Goal: Task Accomplishment & Management: Manage account settings

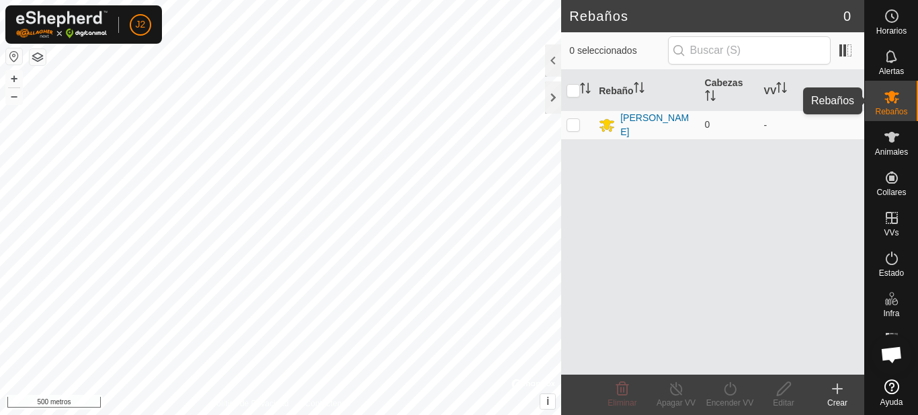
click at [888, 88] on es-mob-svg-icon at bounding box center [892, 97] width 24 height 22
click at [893, 101] on icon at bounding box center [892, 97] width 16 height 16
click at [776, 88] on font "VV" at bounding box center [770, 90] width 13 height 11
click at [771, 93] on font "VV" at bounding box center [770, 90] width 13 height 11
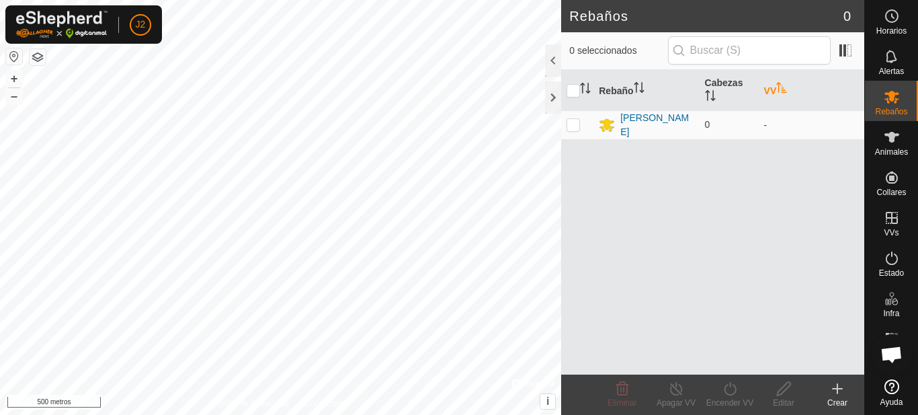
click at [771, 93] on font "VV" at bounding box center [770, 90] width 13 height 11
click at [901, 103] on es-mob-svg-icon at bounding box center [892, 97] width 24 height 22
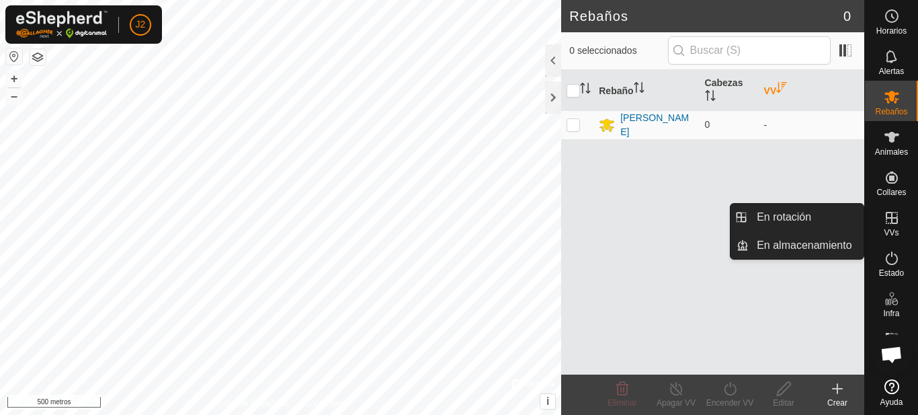
click at [891, 223] on icon at bounding box center [892, 218] width 12 height 12
click at [792, 214] on link "En rotación" at bounding box center [806, 217] width 115 height 27
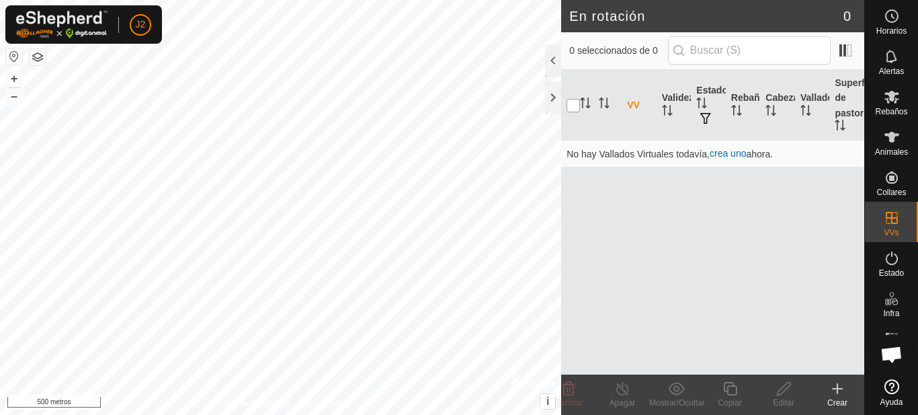
click at [571, 108] on input "checkbox" at bounding box center [573, 105] width 13 height 13
checkbox input "true"
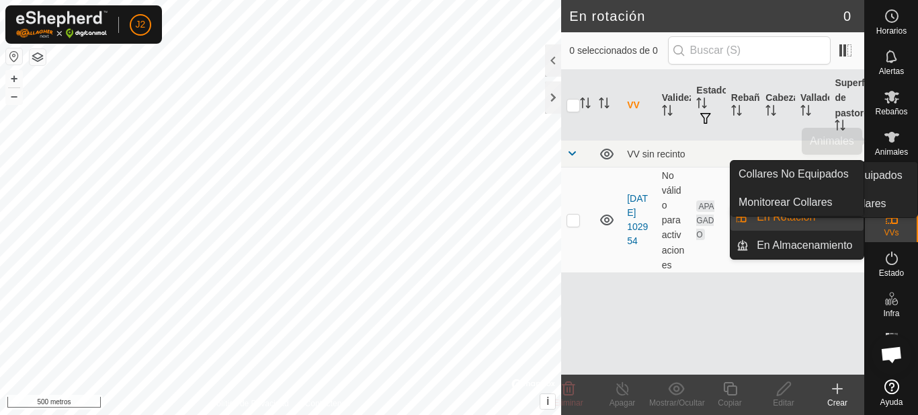
click at [888, 159] on div "Animales" at bounding box center [891, 141] width 53 height 40
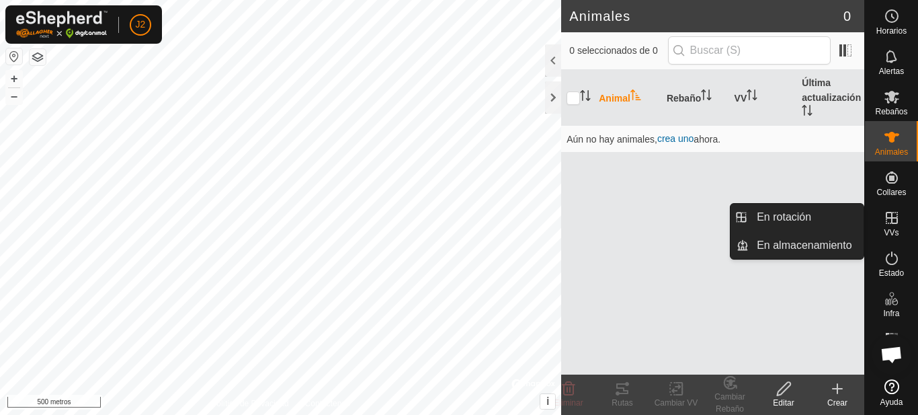
click at [892, 228] on font "VVs" at bounding box center [891, 232] width 15 height 9
click at [815, 222] on link "En rotación" at bounding box center [806, 217] width 115 height 27
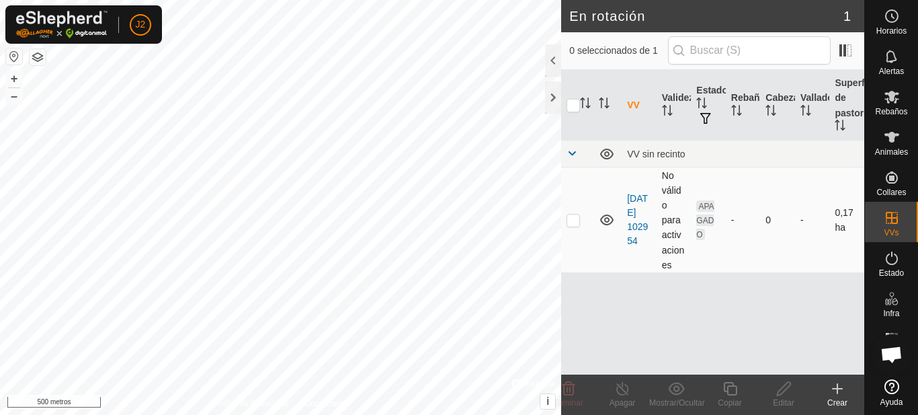
click at [570, 221] on p-checkbox at bounding box center [573, 219] width 13 height 11
checkbox input "true"
click at [569, 217] on p-checkbox at bounding box center [573, 219] width 13 height 11
checkbox input "false"
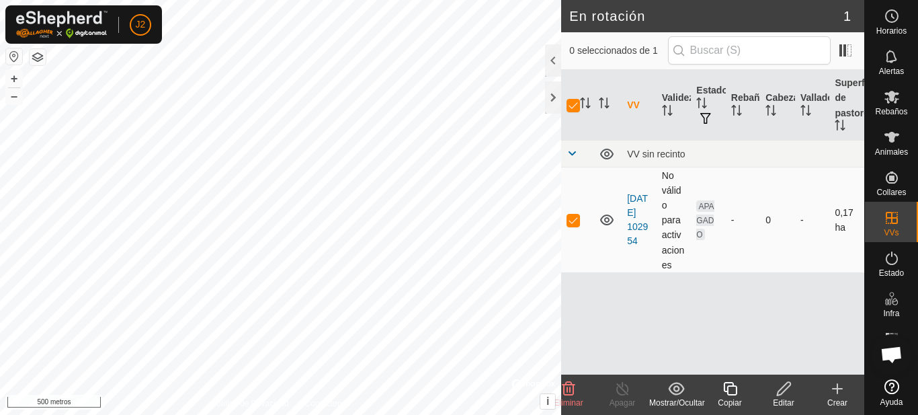
checkbox input "false"
click at [573, 218] on p-checkbox at bounding box center [573, 219] width 13 height 11
checkbox input "true"
click at [574, 153] on span at bounding box center [572, 153] width 11 height 11
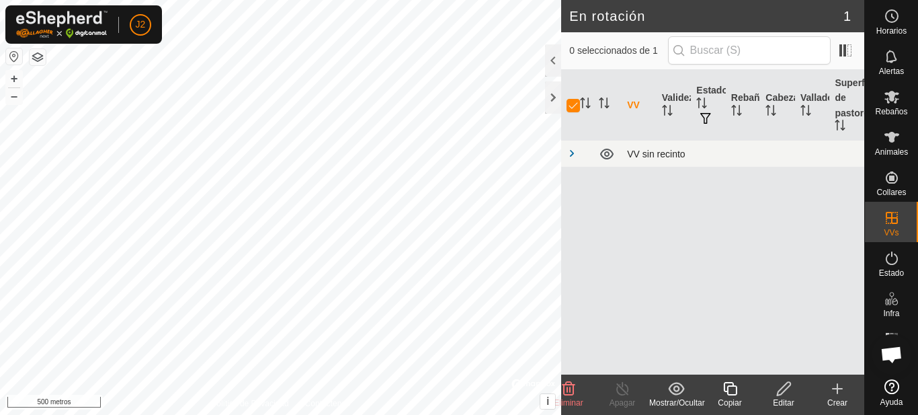
click at [574, 153] on span at bounding box center [572, 153] width 11 height 11
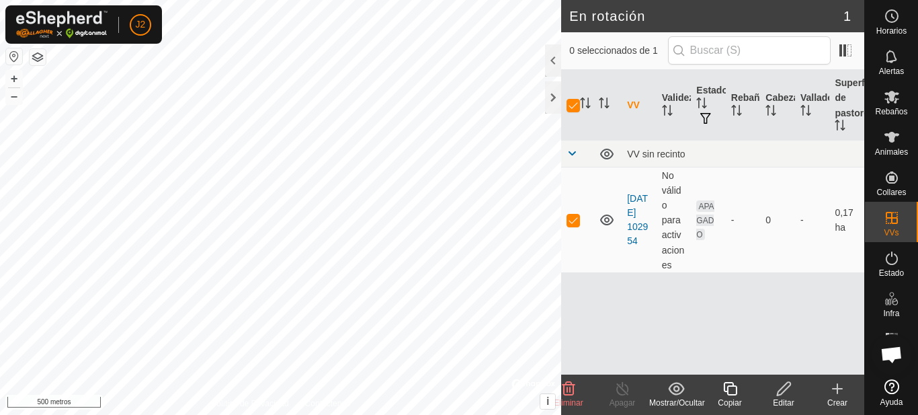
click at [11, 54] on button "button" at bounding box center [14, 56] width 16 height 16
click at [42, 56] on button "button" at bounding box center [38, 57] width 16 height 16
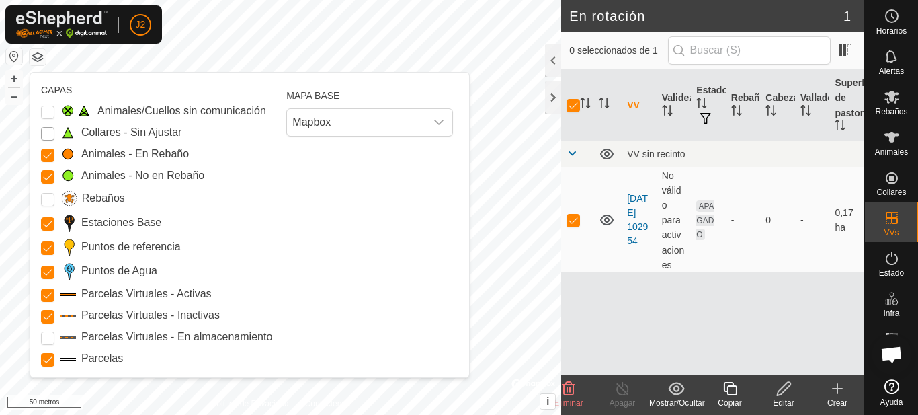
click at [44, 134] on Unfitted "Collares - Sin Ajustar" at bounding box center [47, 133] width 13 height 13
click at [47, 200] on input "Rebaños" at bounding box center [47, 199] width 13 height 13
click at [52, 109] on Issue "Animales/Cuellos sin comunicación" at bounding box center [47, 112] width 13 height 13
click at [49, 339] on Storage "Parcelas Virtuales - En almacenamiento" at bounding box center [47, 337] width 13 height 13
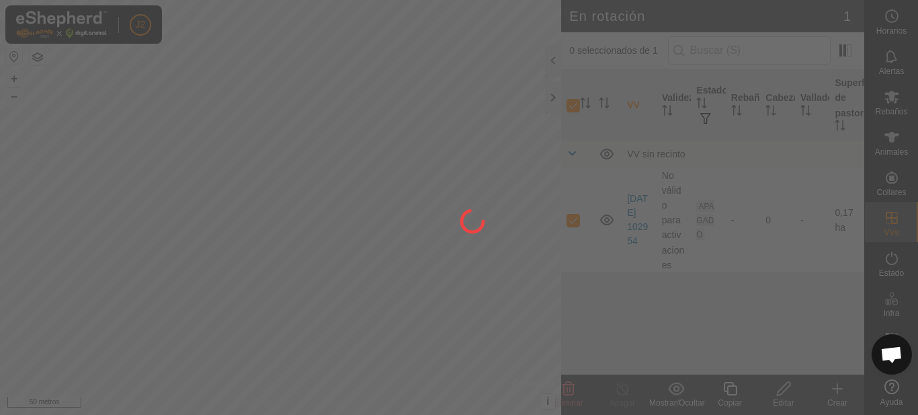
checkbox input "false"
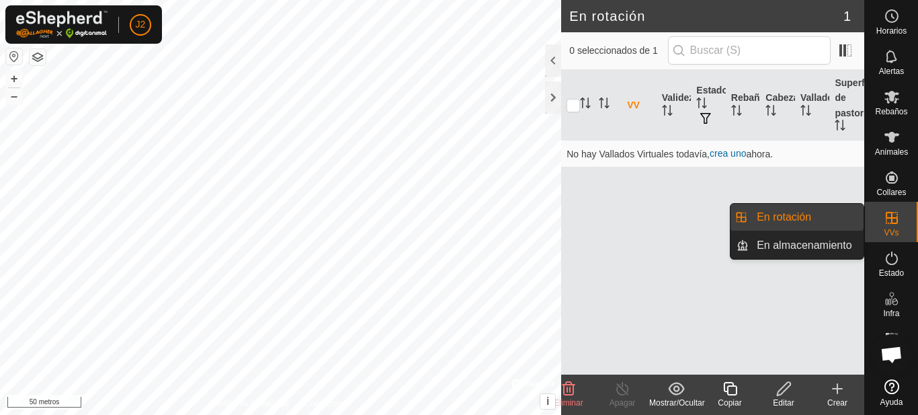
click at [839, 218] on link "En rotación" at bounding box center [806, 217] width 115 height 27
click at [817, 221] on link "En rotación" at bounding box center [806, 217] width 115 height 27
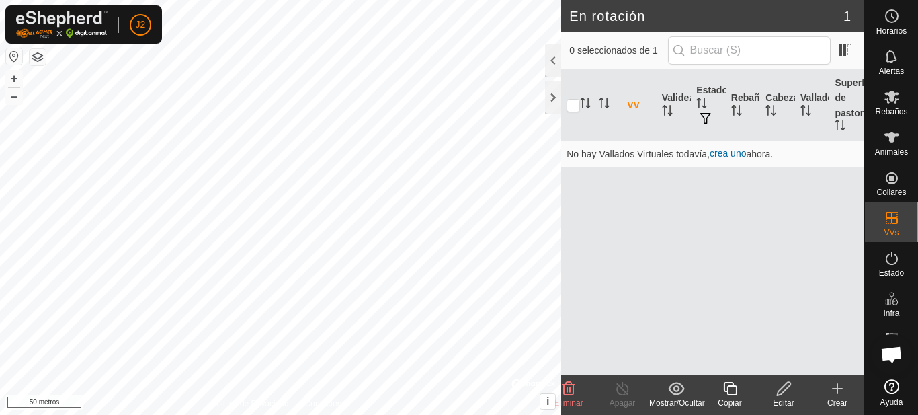
click at [843, 389] on icon at bounding box center [837, 388] width 16 height 16
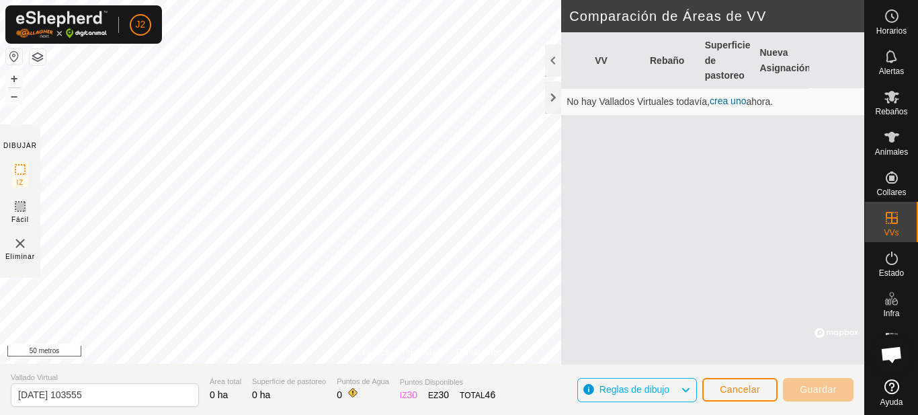
click at [737, 102] on font "crea uno" at bounding box center [728, 100] width 36 height 11
click at [722, 102] on font "crea uno" at bounding box center [728, 100] width 36 height 11
click at [552, 92] on div at bounding box center [553, 97] width 16 height 32
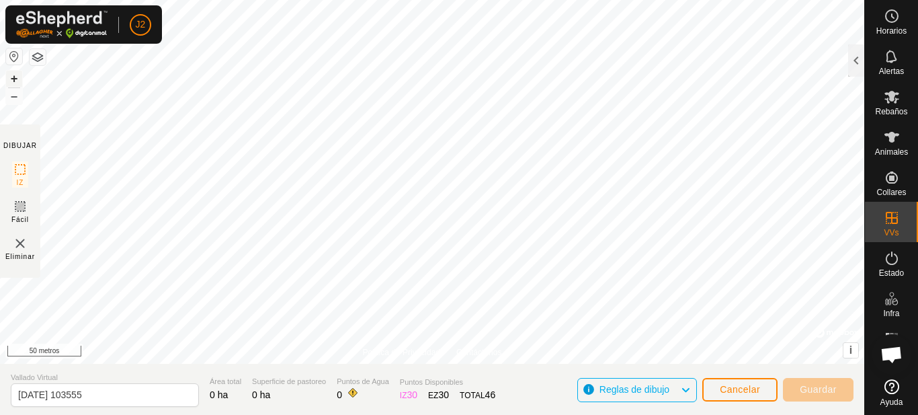
click at [15, 78] on font "+" at bounding box center [14, 78] width 7 height 14
click at [19, 246] on img at bounding box center [20, 243] width 16 height 16
click at [728, 389] on font "Cancelar" at bounding box center [740, 389] width 40 height 11
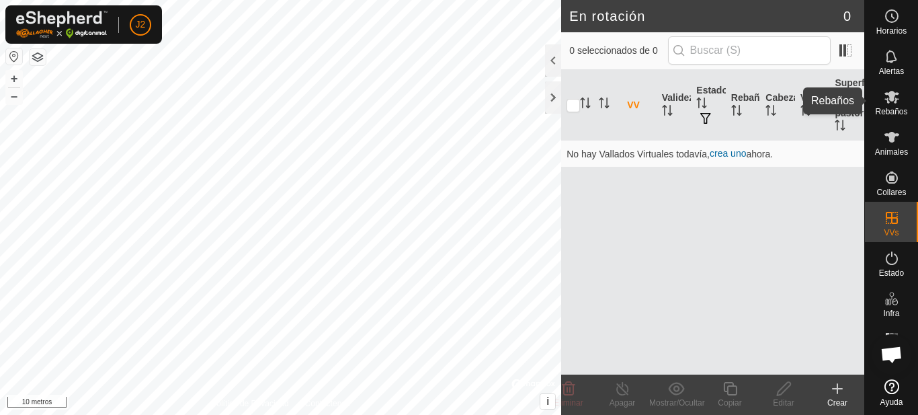
click at [901, 104] on es-mob-svg-icon at bounding box center [892, 97] width 24 height 22
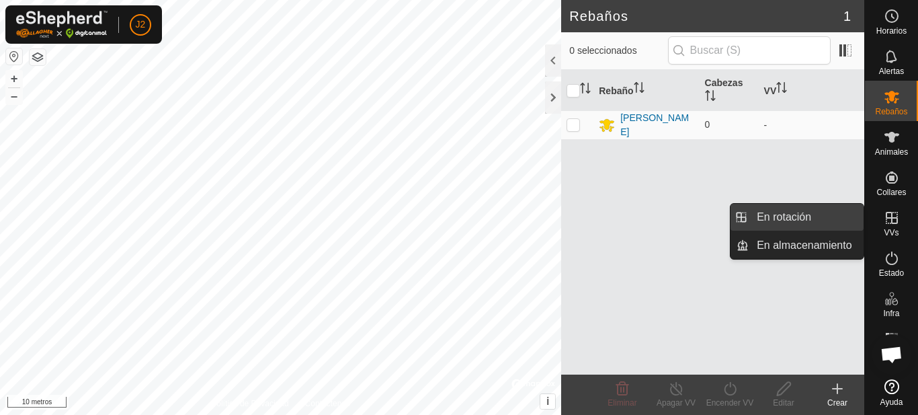
click at [836, 214] on link "En rotación" at bounding box center [806, 217] width 115 height 27
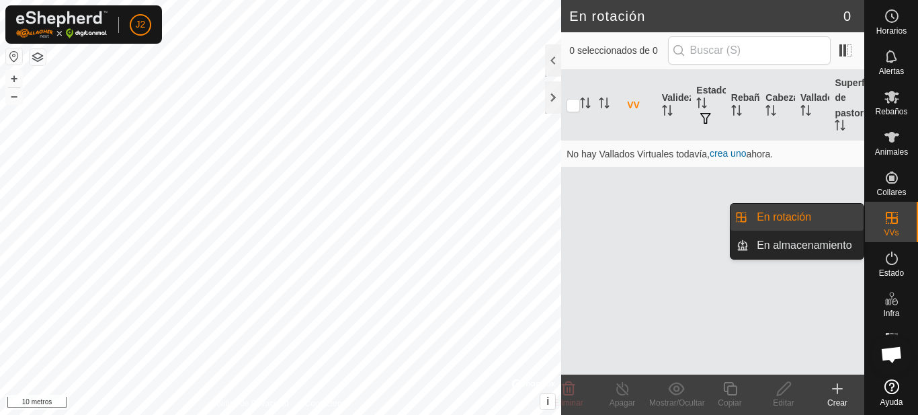
click at [837, 214] on link "En rotación" at bounding box center [806, 217] width 115 height 27
click at [890, 224] on icon at bounding box center [892, 218] width 16 height 16
click at [804, 215] on link "En rotación" at bounding box center [806, 217] width 115 height 27
click at [786, 213] on link "En rotación" at bounding box center [806, 217] width 115 height 27
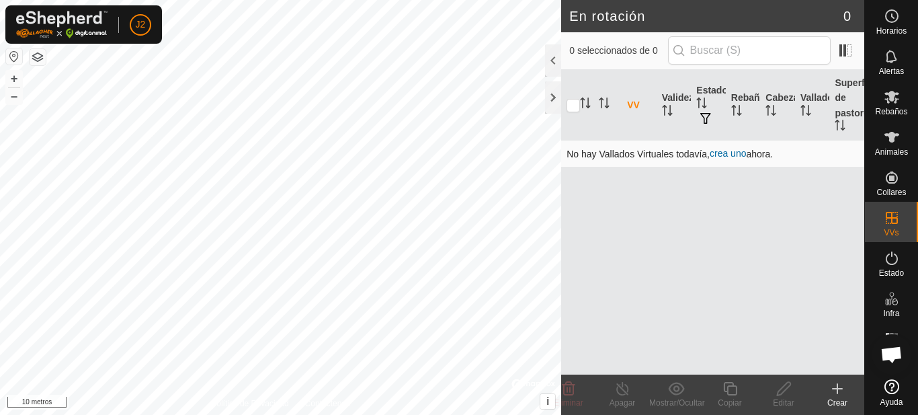
click at [736, 155] on font "crea uno" at bounding box center [728, 153] width 36 height 11
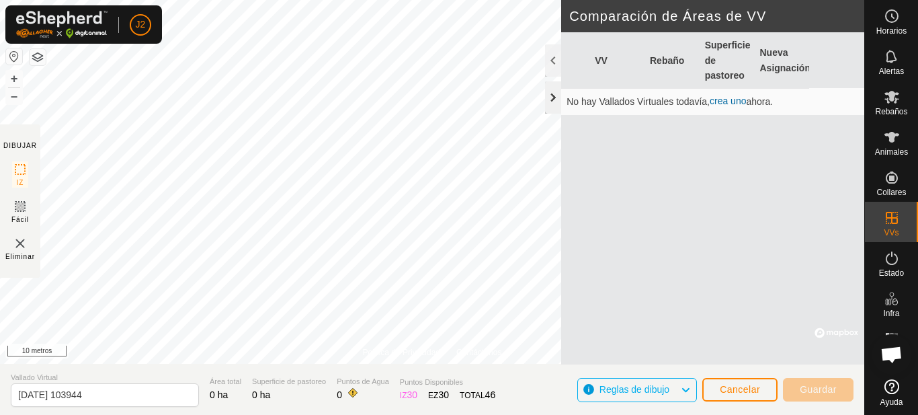
click at [550, 99] on div at bounding box center [553, 97] width 16 height 32
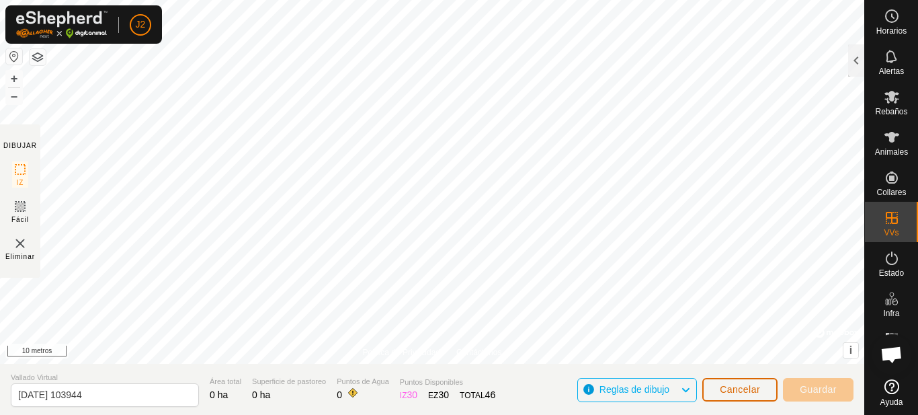
click at [742, 392] on font "Cancelar" at bounding box center [740, 389] width 40 height 11
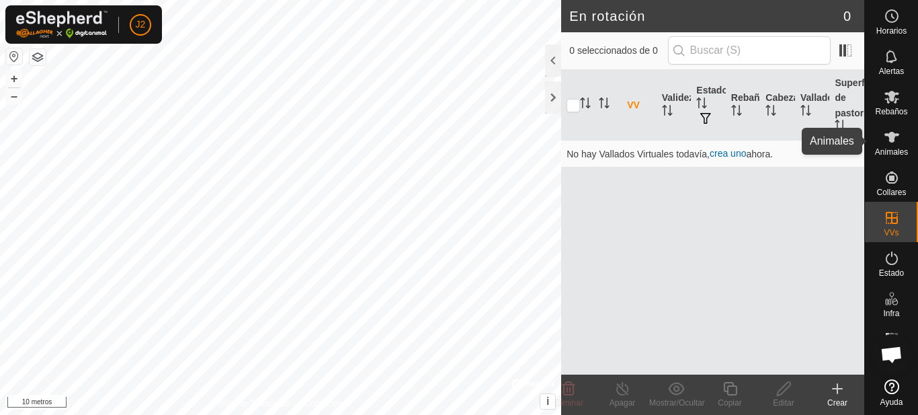
click at [899, 142] on icon at bounding box center [892, 137] width 16 height 16
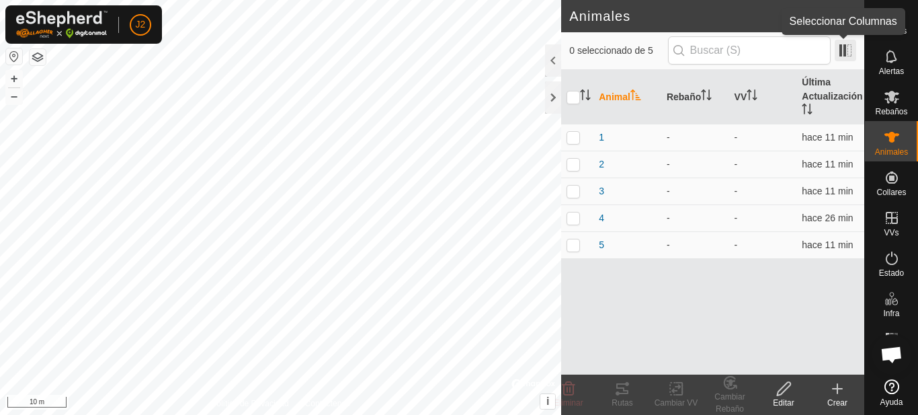
click at [841, 50] on span at bounding box center [846, 51] width 22 height 22
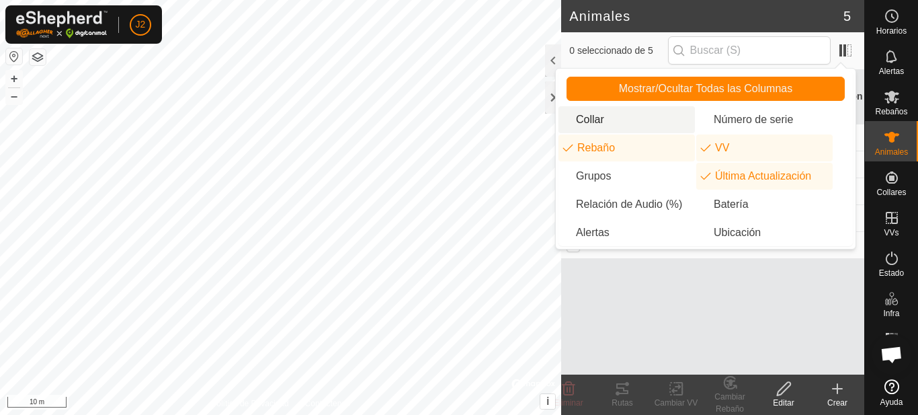
click at [594, 120] on li "Collar" at bounding box center [626, 119] width 136 height 27
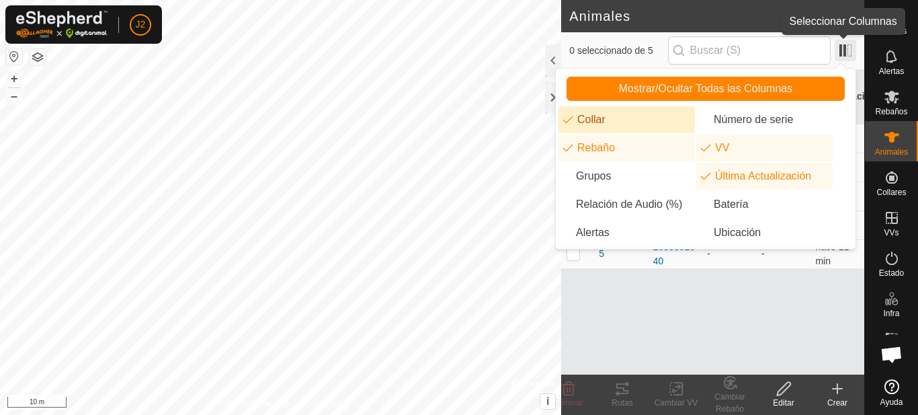
click at [841, 50] on span at bounding box center [846, 51] width 22 height 22
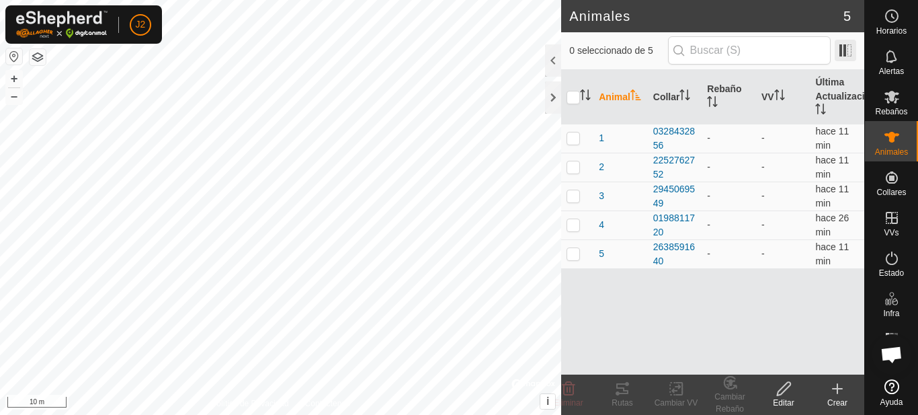
click at [841, 50] on span at bounding box center [846, 51] width 22 height 22
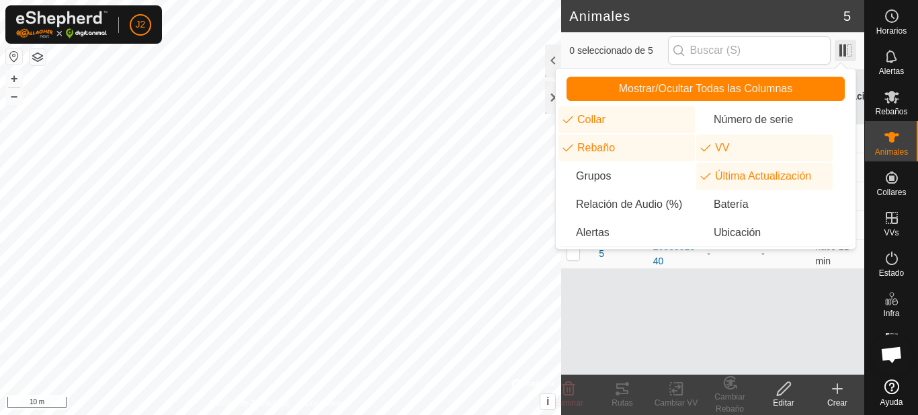
click at [841, 50] on span at bounding box center [846, 51] width 22 height 22
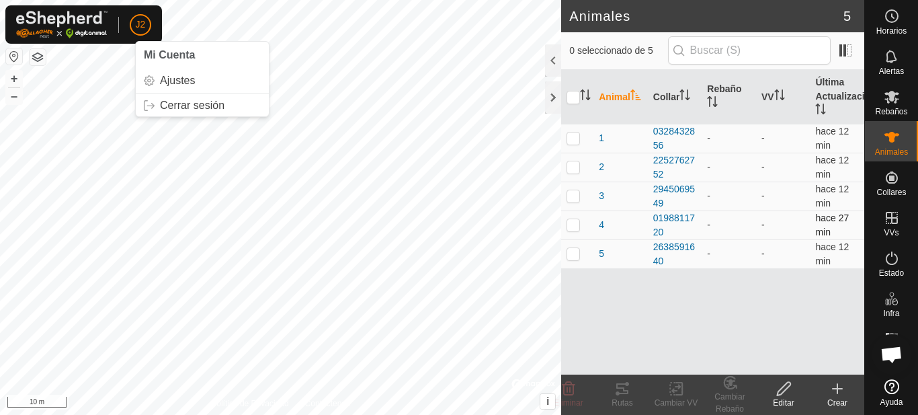
click at [573, 228] on p-checkbox at bounding box center [573, 224] width 13 height 11
checkbox input "true"
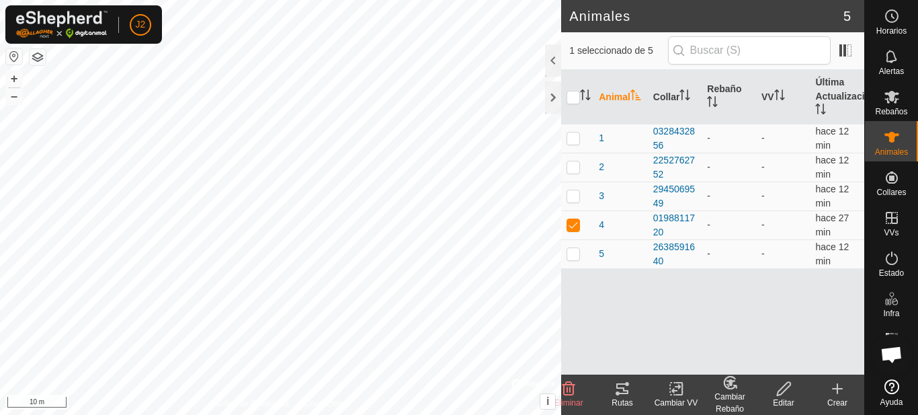
click at [731, 399] on div "Cambiar Rebaño" at bounding box center [730, 402] width 54 height 24
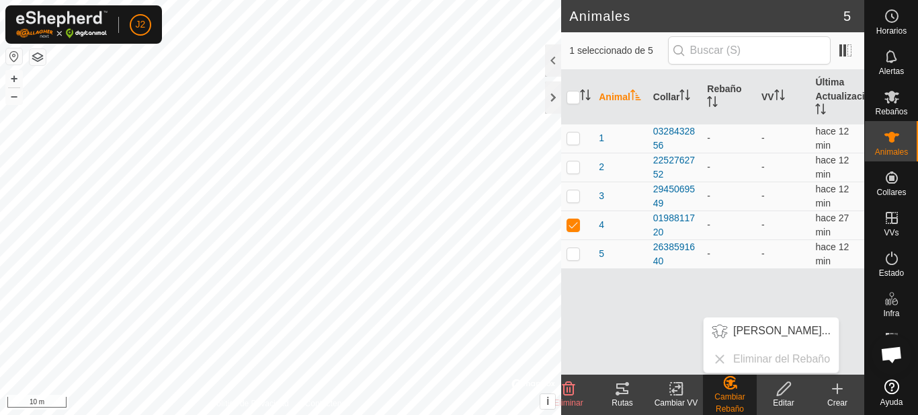
click at [679, 405] on div "Cambiar VV" at bounding box center [676, 403] width 54 height 12
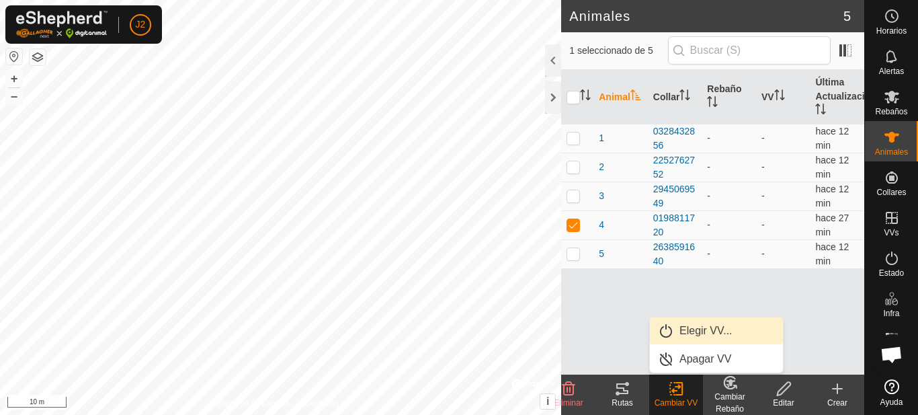
click at [696, 329] on link "Elegir VV..." at bounding box center [716, 330] width 133 height 27
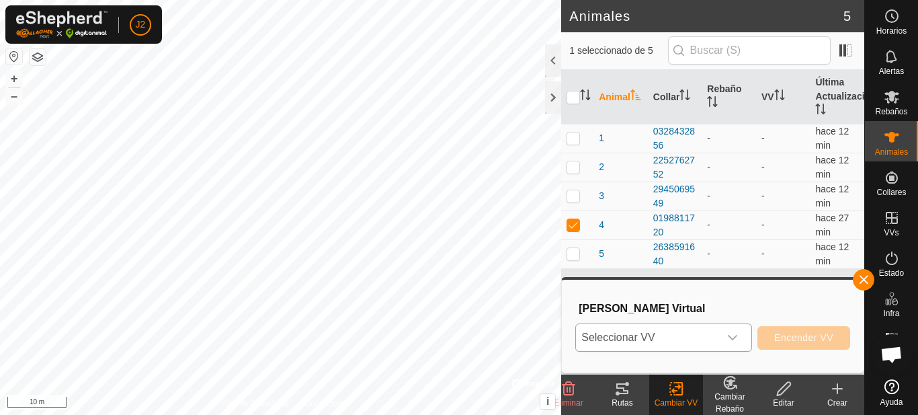
click at [734, 337] on icon "dropdown trigger" at bounding box center [732, 337] width 11 height 11
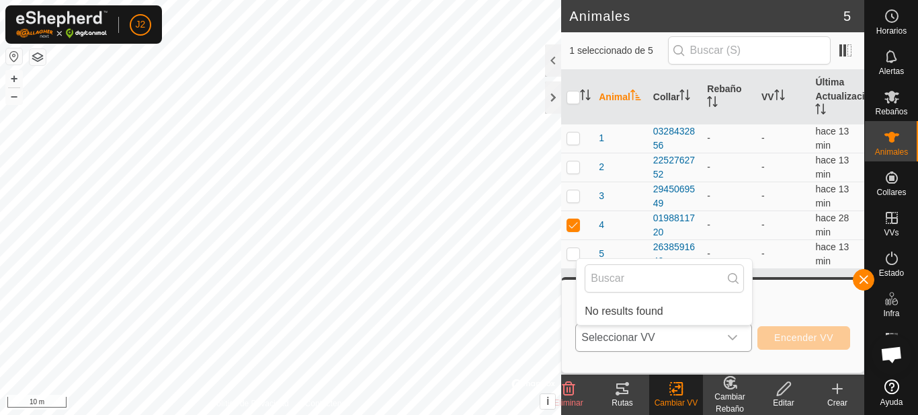
click at [659, 339] on span "Seleccionar VV" at bounding box center [647, 337] width 143 height 27
click at [624, 276] on input "tt" at bounding box center [664, 278] width 159 height 28
click at [622, 275] on input "tt" at bounding box center [664, 278] width 159 height 28
click at [609, 280] on input "tt" at bounding box center [664, 278] width 159 height 28
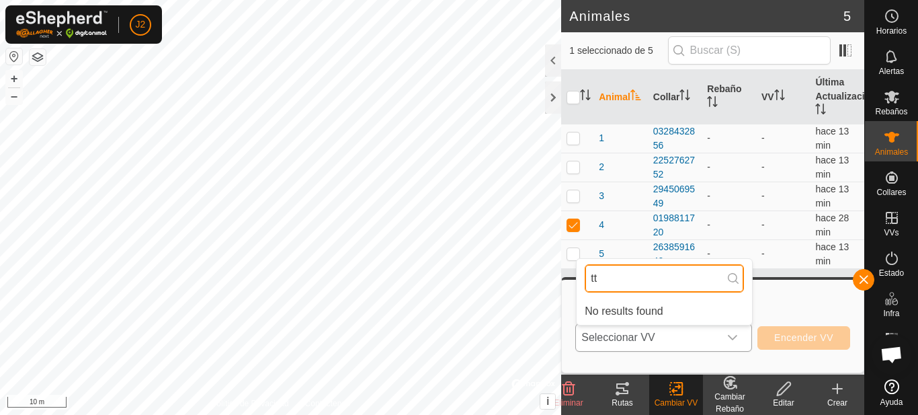
type input "t"
click at [573, 230] on p-tablecheckbox at bounding box center [573, 224] width 13 height 11
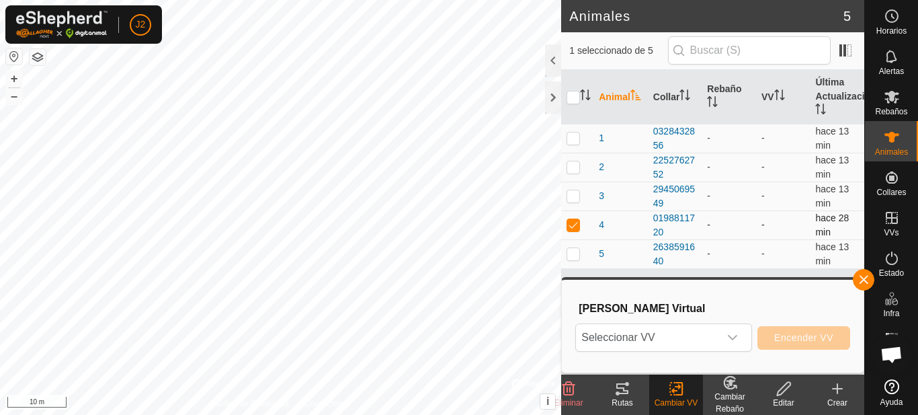
checkbox input "false"
click at [729, 334] on icon "dropdown trigger" at bounding box center [732, 337] width 11 height 11
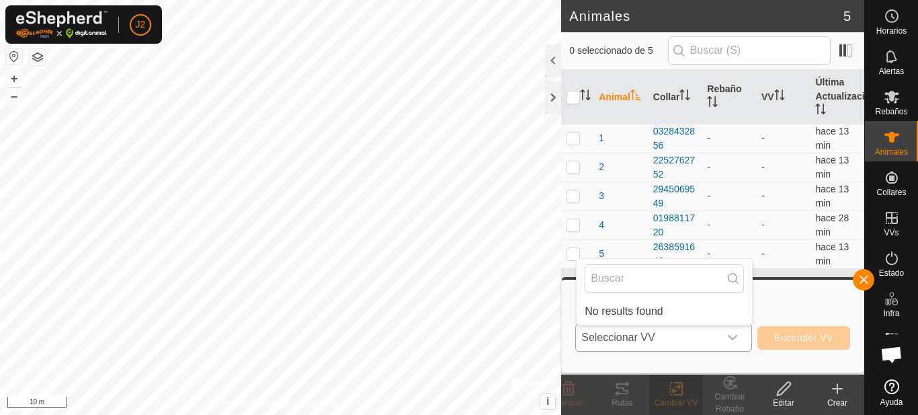
click at [729, 334] on icon "dropdown trigger" at bounding box center [732, 337] width 11 height 11
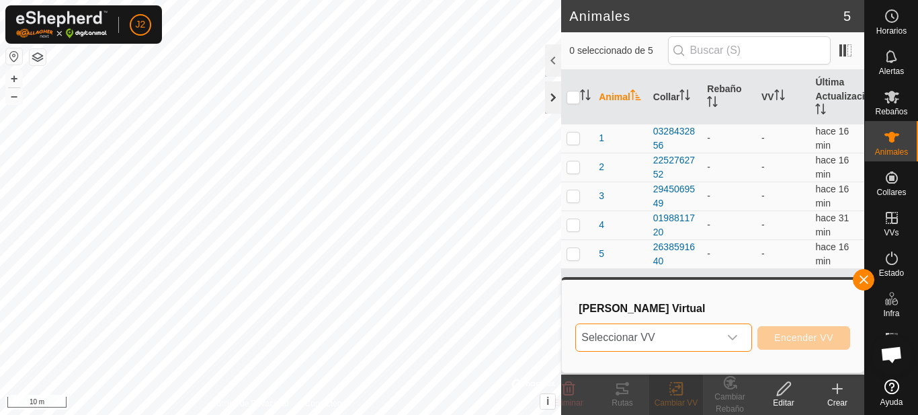
click at [547, 96] on div at bounding box center [553, 97] width 16 height 32
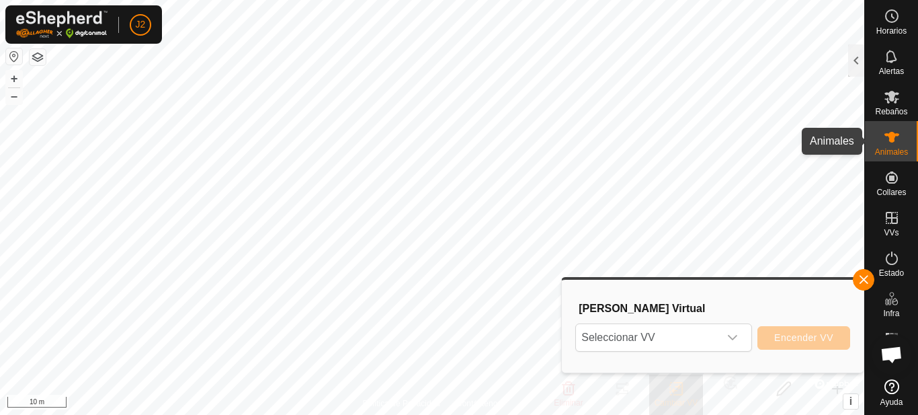
click at [888, 132] on icon at bounding box center [892, 137] width 16 height 16
click at [737, 340] on icon "dropdown trigger" at bounding box center [732, 337] width 11 height 11
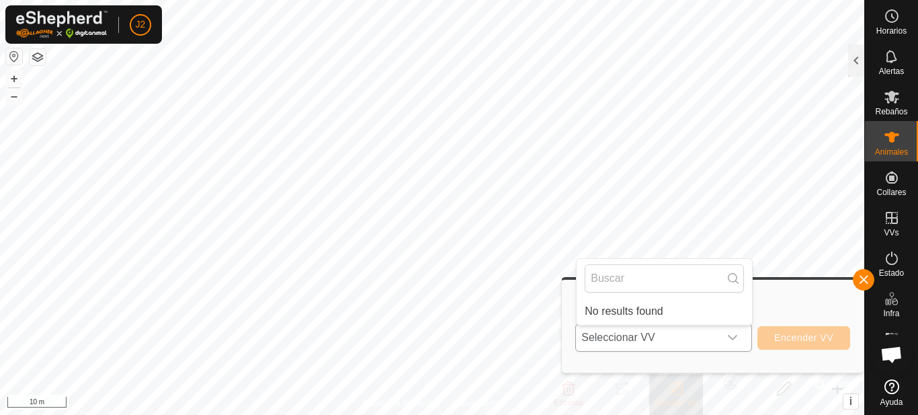
click at [737, 340] on icon "dropdown trigger" at bounding box center [732, 337] width 11 height 11
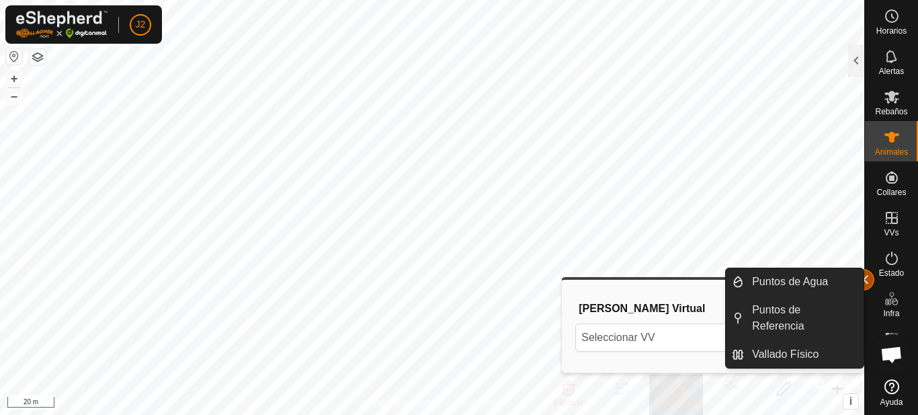
click at [864, 278] on button "button" at bounding box center [864, 280] width 22 height 22
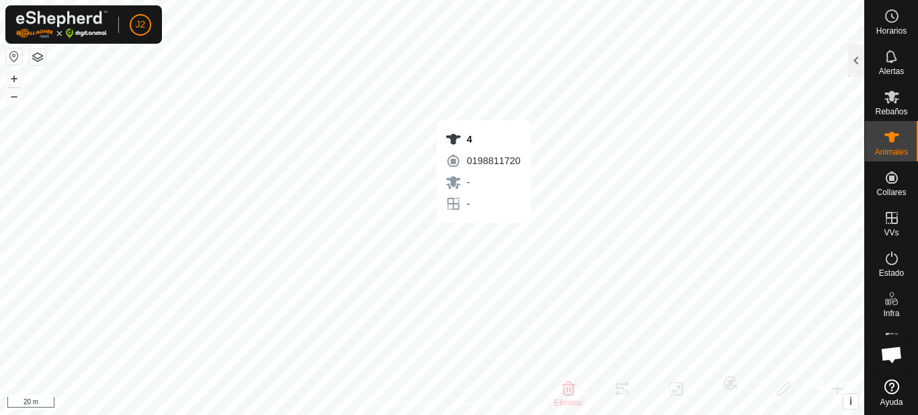
checkbox input "false"
